Goal: Task Accomplishment & Management: Use online tool/utility

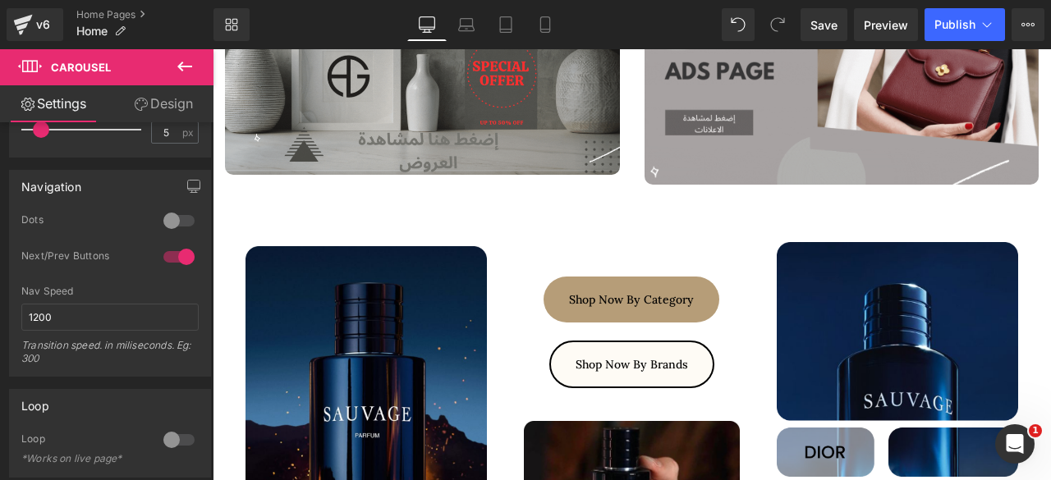
scroll to position [2211, 0]
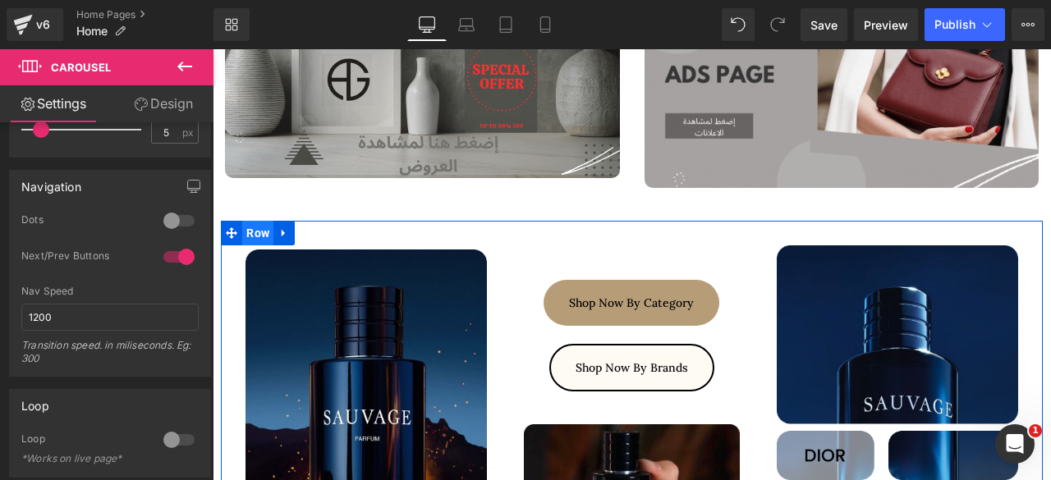
click at [257, 221] on span "Row" at bounding box center [257, 233] width 31 height 25
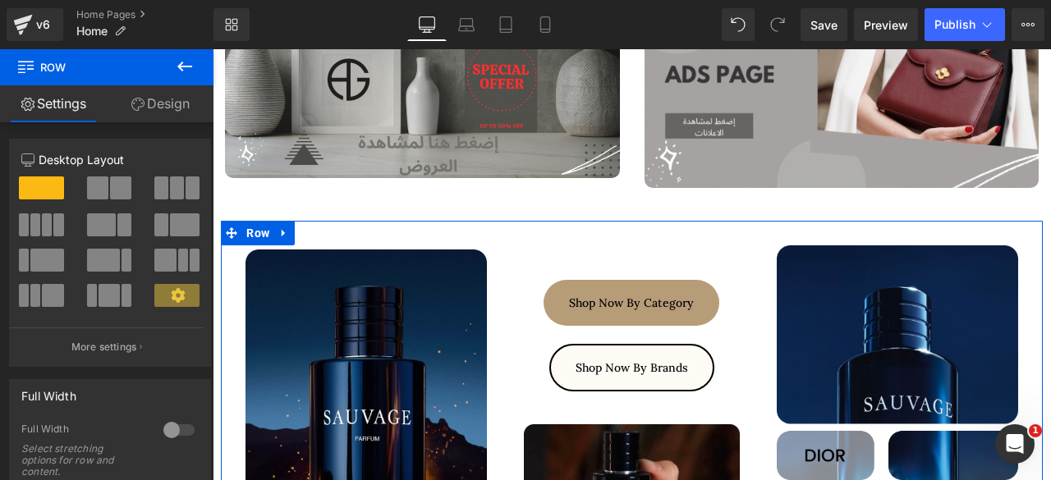
click at [148, 98] on link "Design" at bounding box center [160, 103] width 107 height 37
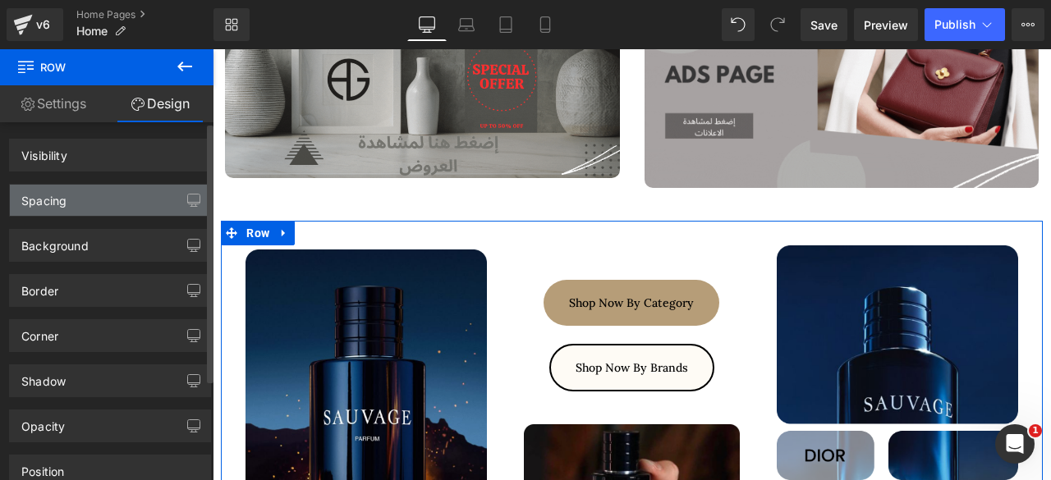
click at [67, 201] on div "Spacing" at bounding box center [110, 200] width 200 height 31
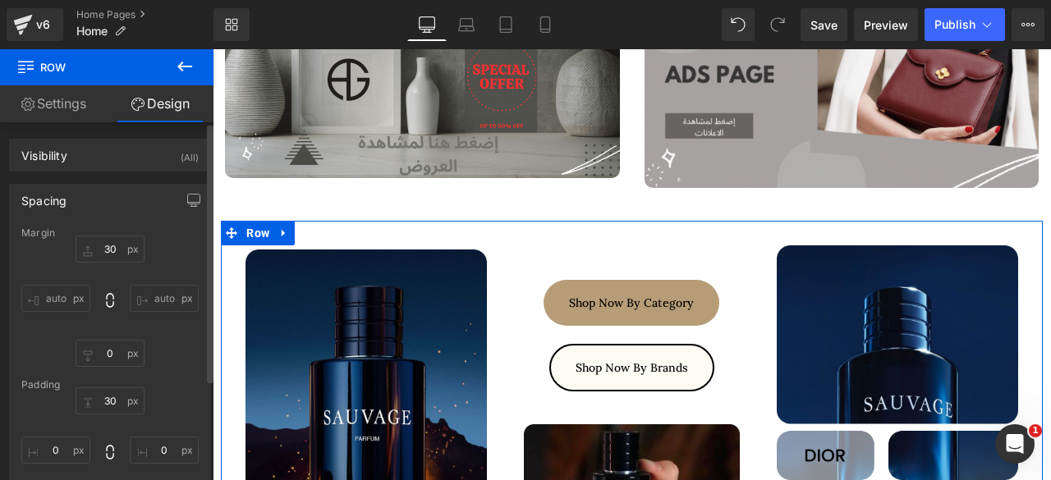
type input "30"
type input "0"
type input "30"
type input "0"
type input "10"
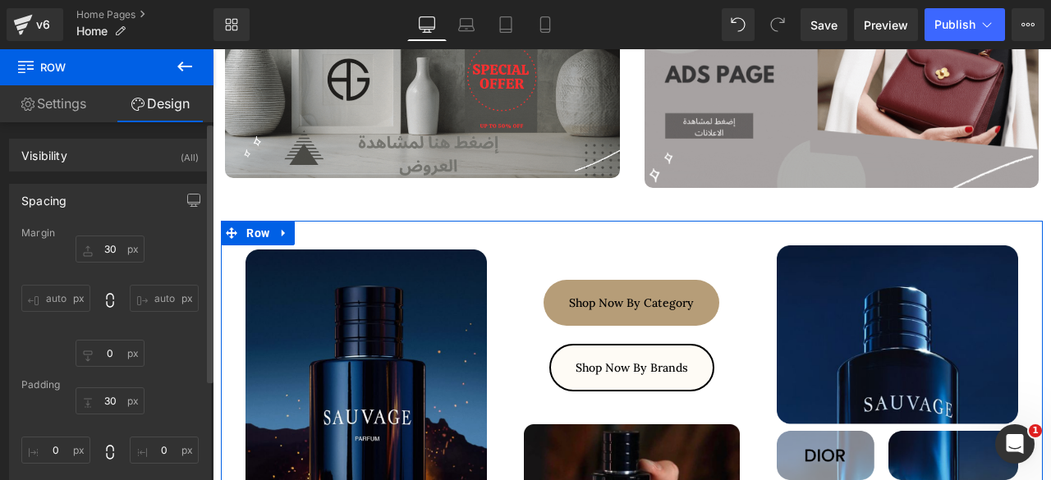
type input "0"
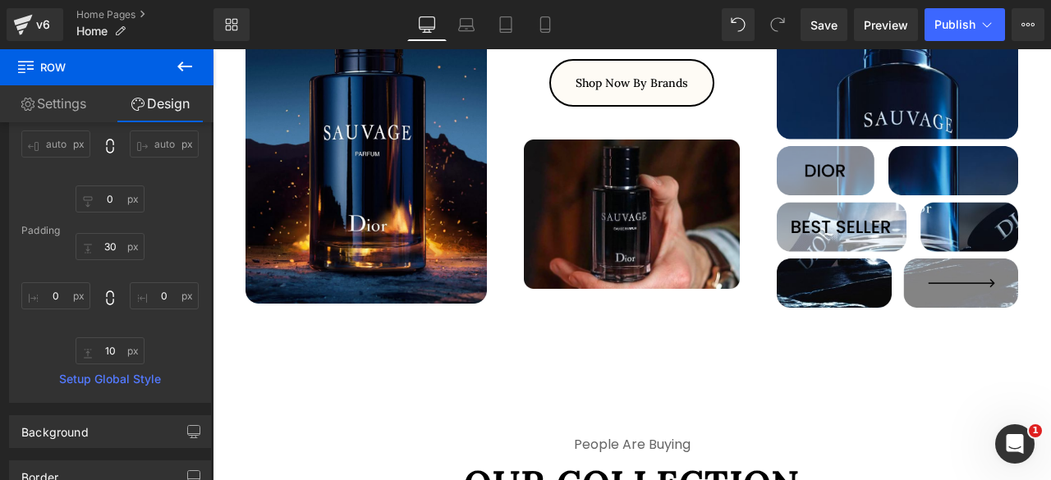
scroll to position [2497, 0]
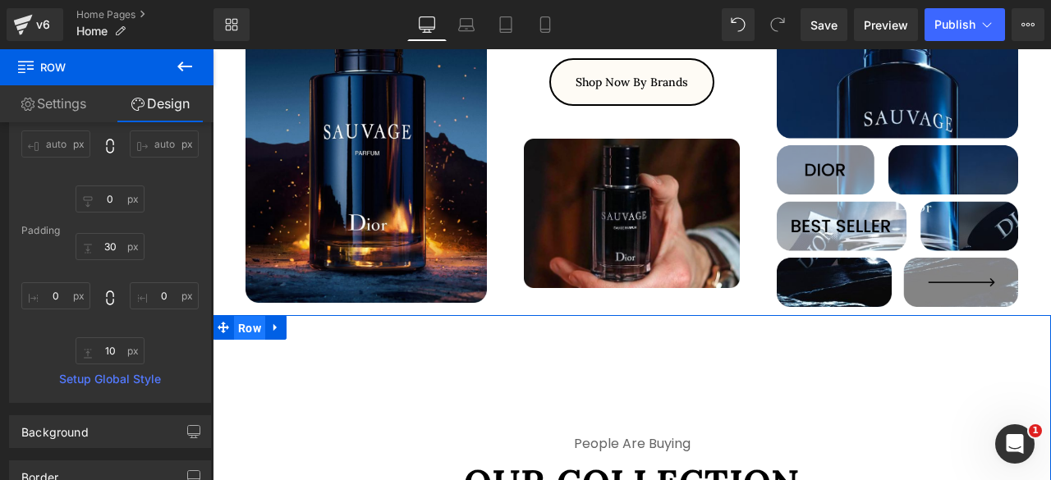
click at [241, 316] on span "Row" at bounding box center [249, 328] width 31 height 25
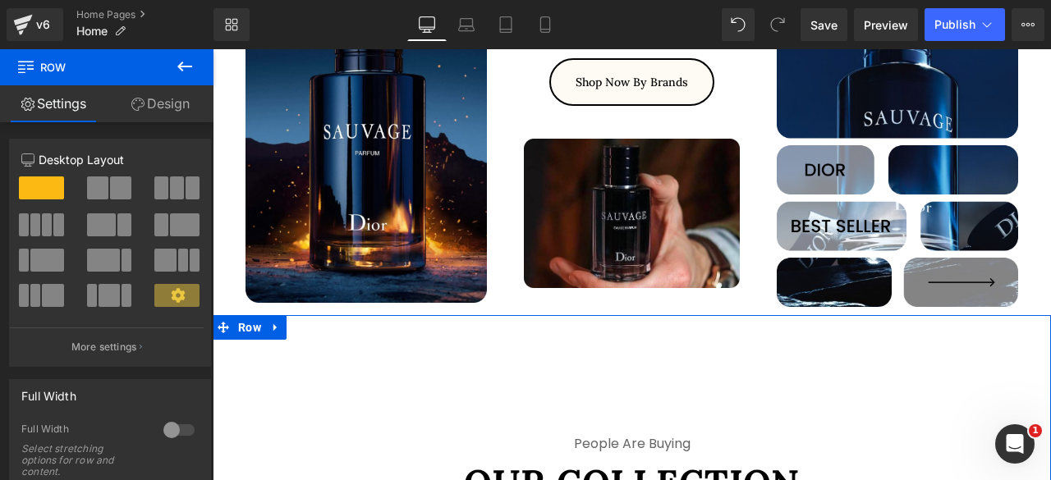
click at [150, 108] on link "Design" at bounding box center [160, 103] width 107 height 37
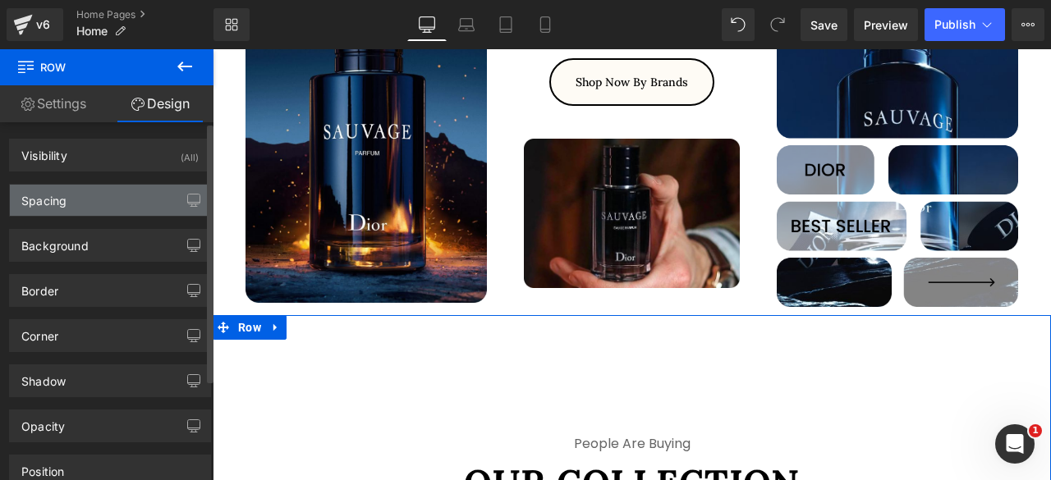
click at [71, 199] on div "Spacing" at bounding box center [110, 200] width 200 height 31
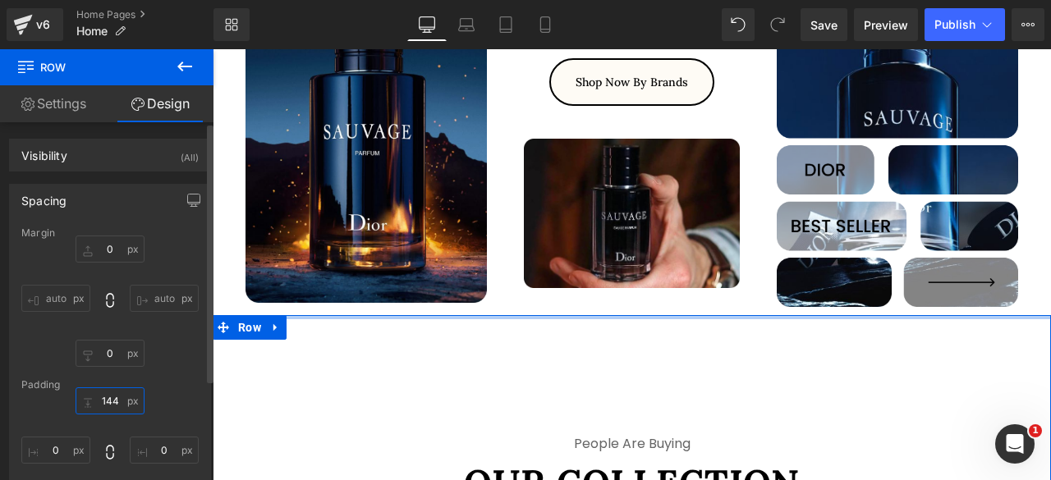
click at [101, 400] on input "144" at bounding box center [110, 400] width 69 height 27
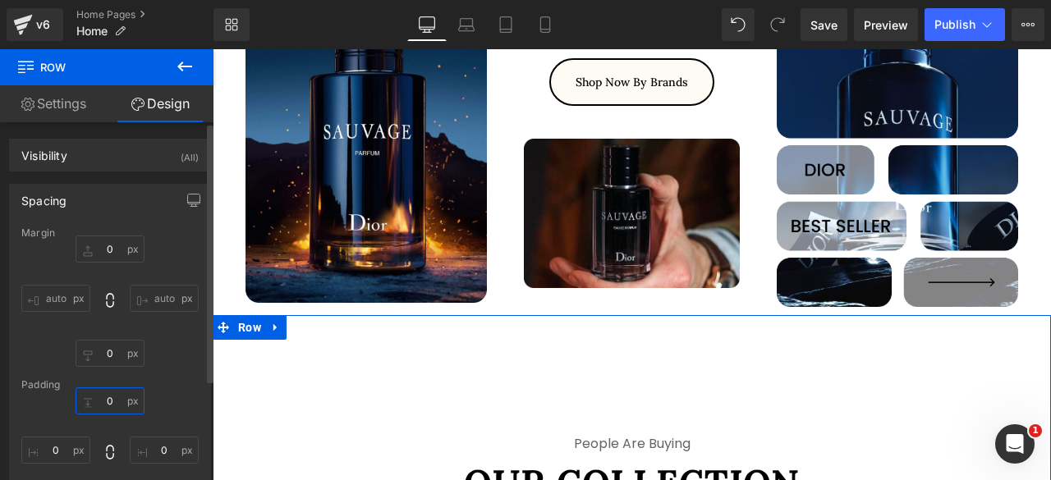
type input "0"
click at [158, 373] on div "Margin 0px 0 auto auto 0px 0 auto auto [GEOGRAPHIC_DATA] 0 0 0px 0 41px 41 0px …" at bounding box center [110, 391] width 200 height 329
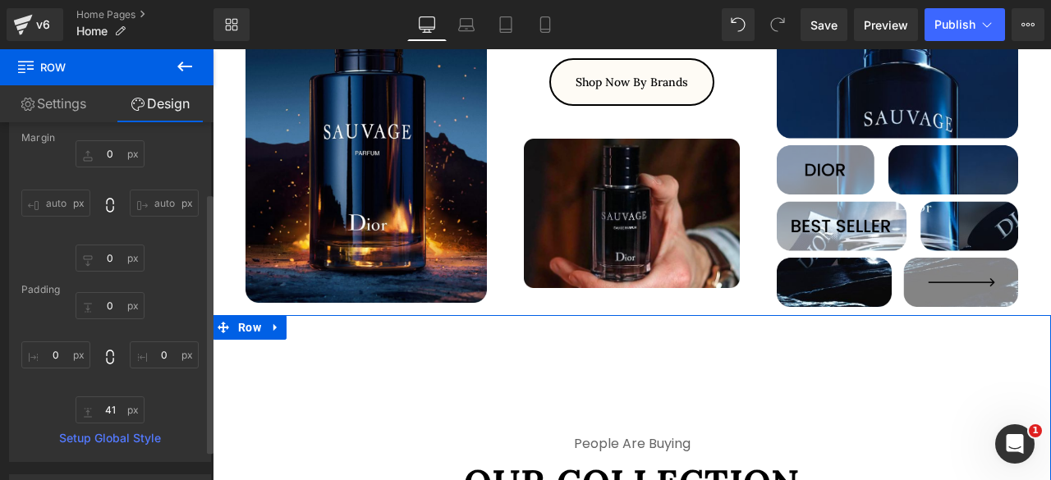
scroll to position [97, 0]
click at [106, 406] on input "41" at bounding box center [110, 408] width 69 height 27
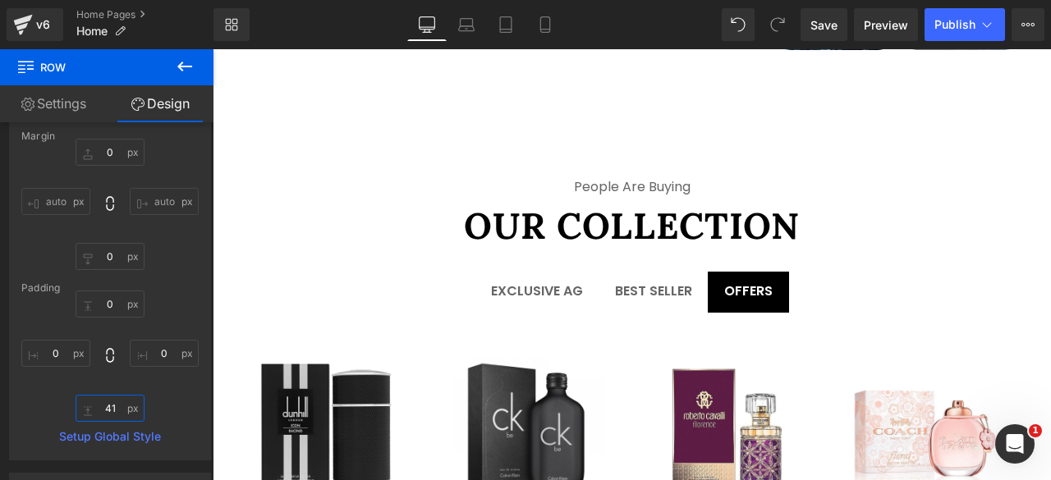
scroll to position [3108, 0]
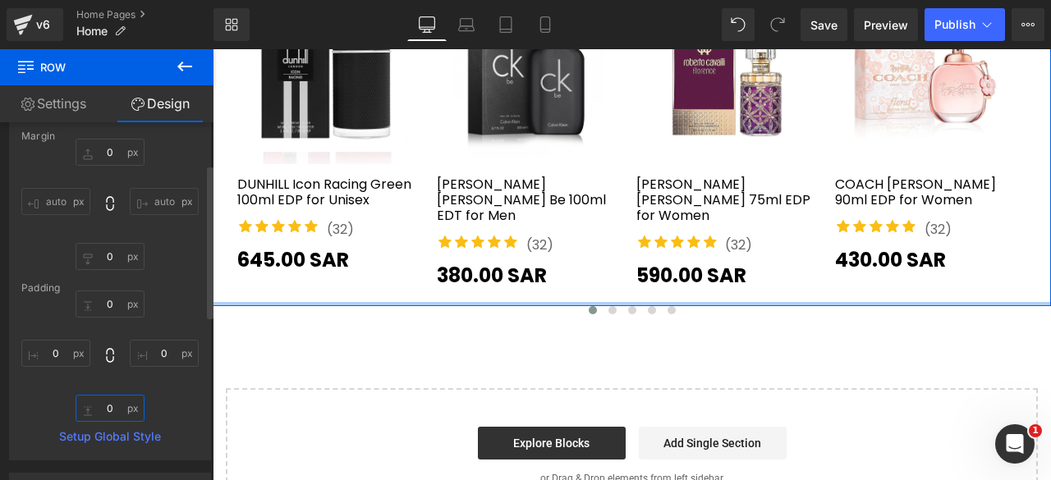
click at [104, 410] on input "0" at bounding box center [110, 408] width 69 height 27
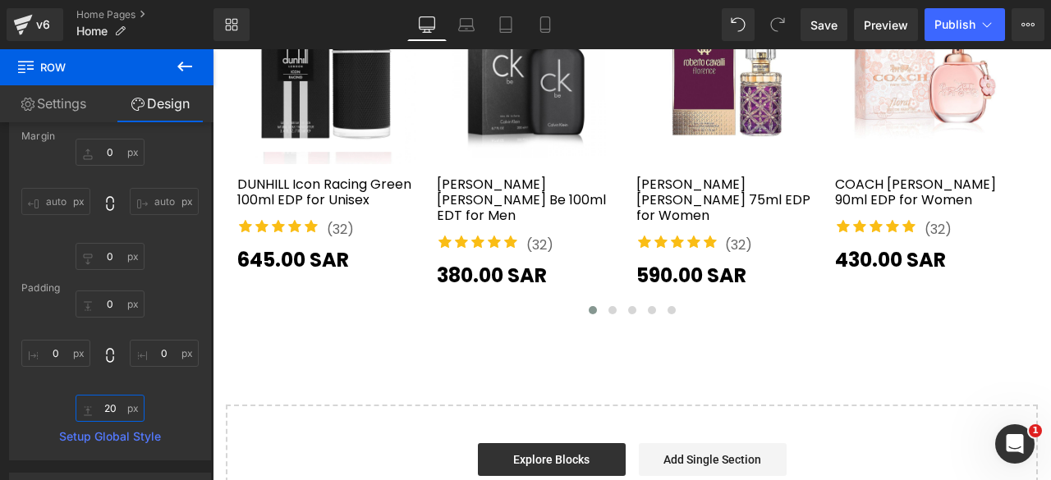
scroll to position [2697, 0]
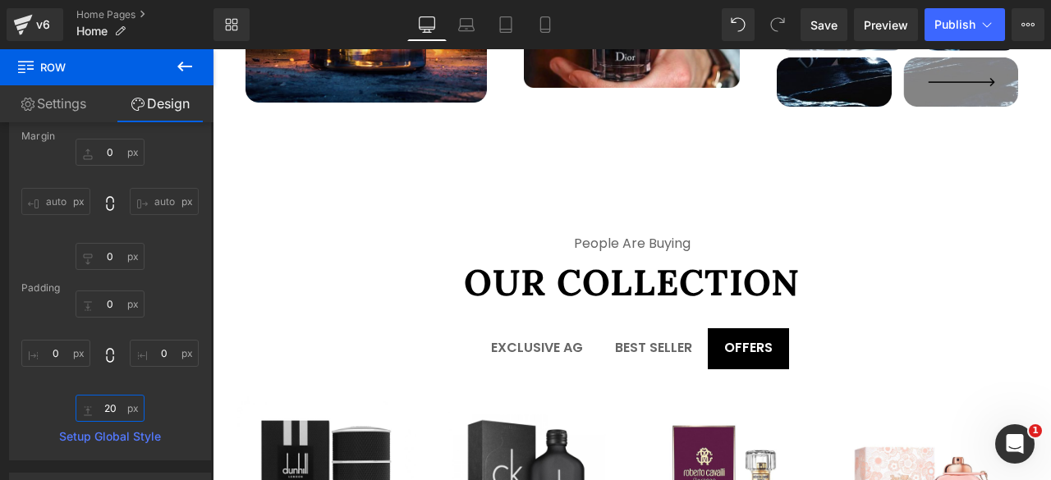
type input "20"
